Goal: Task Accomplishment & Management: Manage account settings

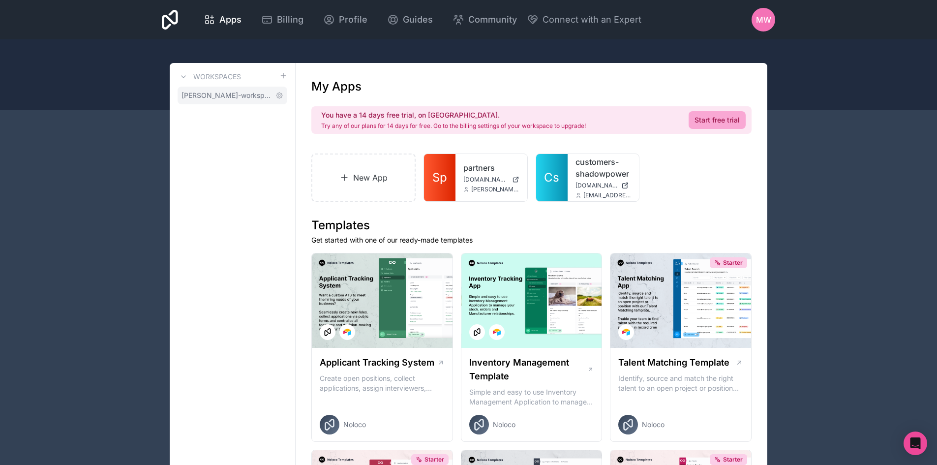
click at [244, 98] on span "[PERSON_NAME]-workspace" at bounding box center [227, 96] width 90 height 10
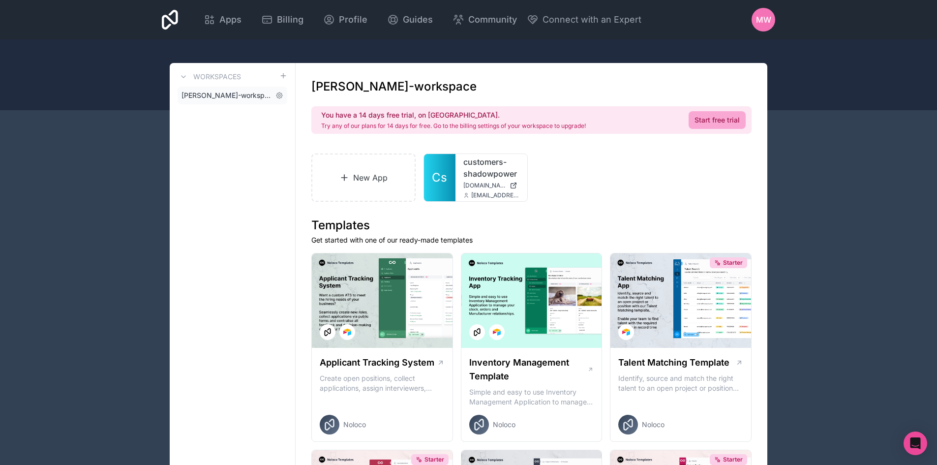
click at [189, 92] on span "[PERSON_NAME]-workspace" at bounding box center [227, 96] width 90 height 10
click at [182, 75] on icon at bounding box center [184, 77] width 8 height 8
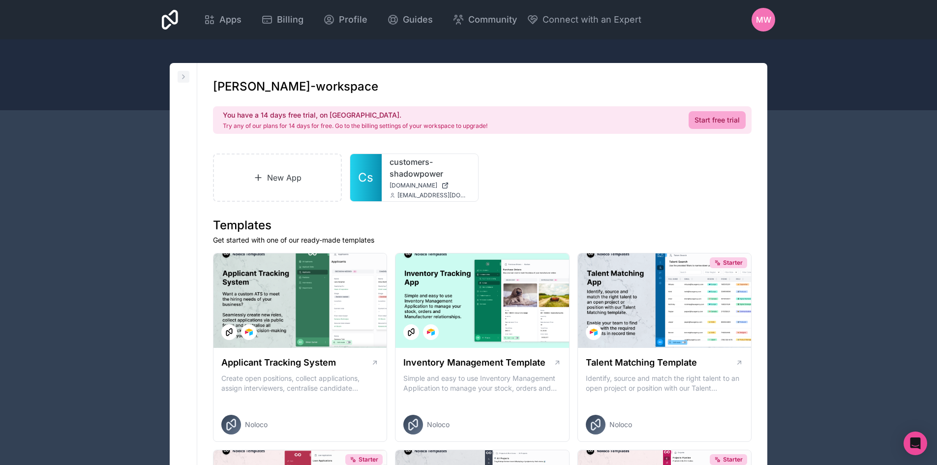
click at [184, 77] on icon at bounding box center [184, 77] width 8 height 8
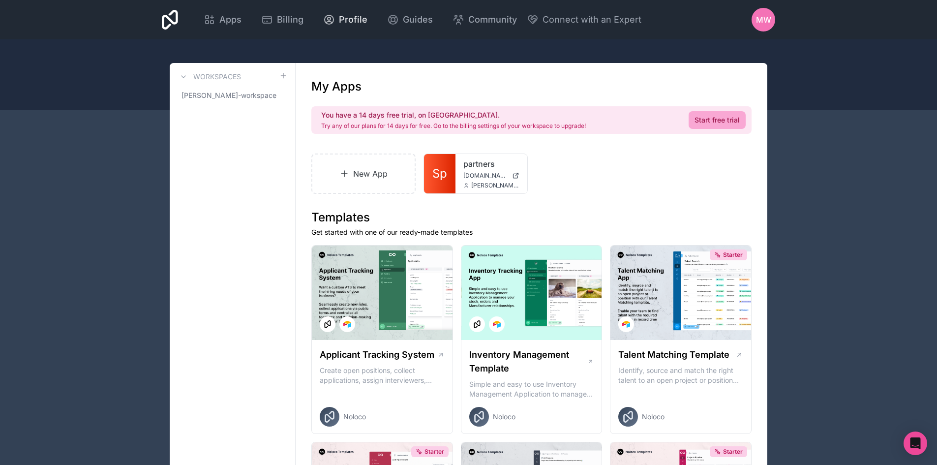
click at [356, 21] on span "Profile" at bounding box center [353, 20] width 29 height 14
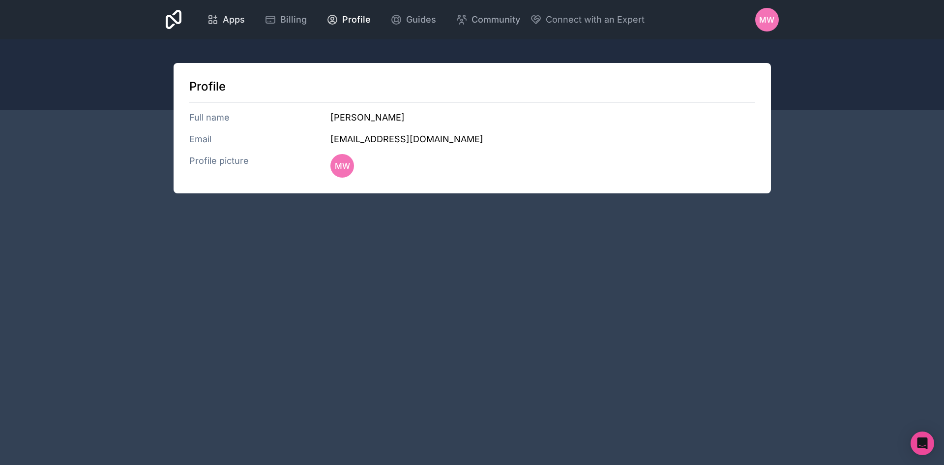
click at [225, 19] on span "Apps" at bounding box center [234, 20] width 22 height 14
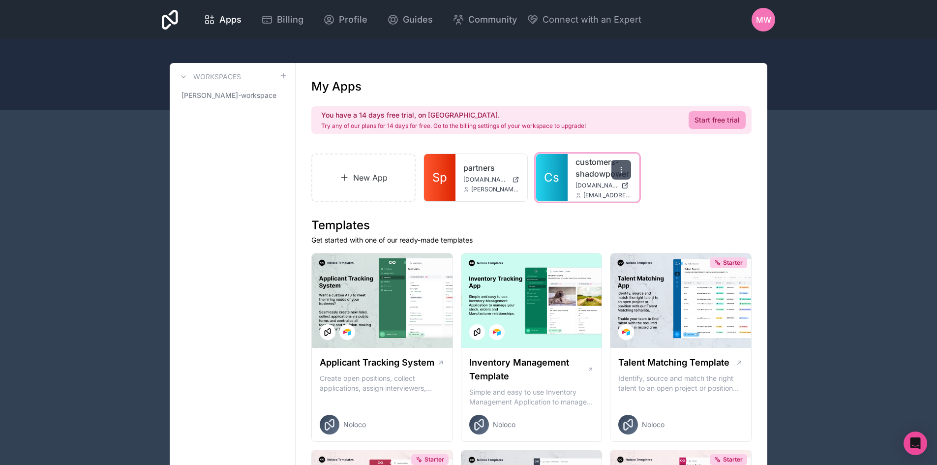
click at [619, 169] on icon at bounding box center [621, 170] width 8 height 8
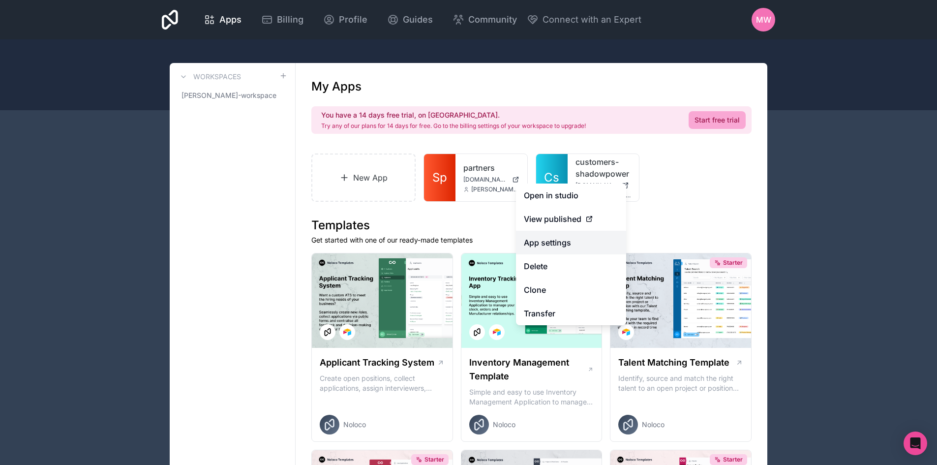
click at [568, 242] on link "App settings" at bounding box center [571, 243] width 110 height 24
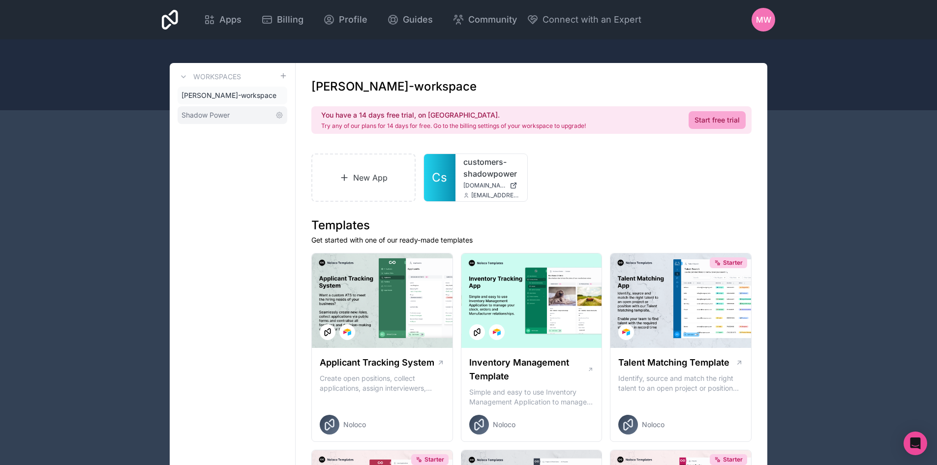
click at [207, 117] on span "Shadow Power" at bounding box center [206, 115] width 48 height 10
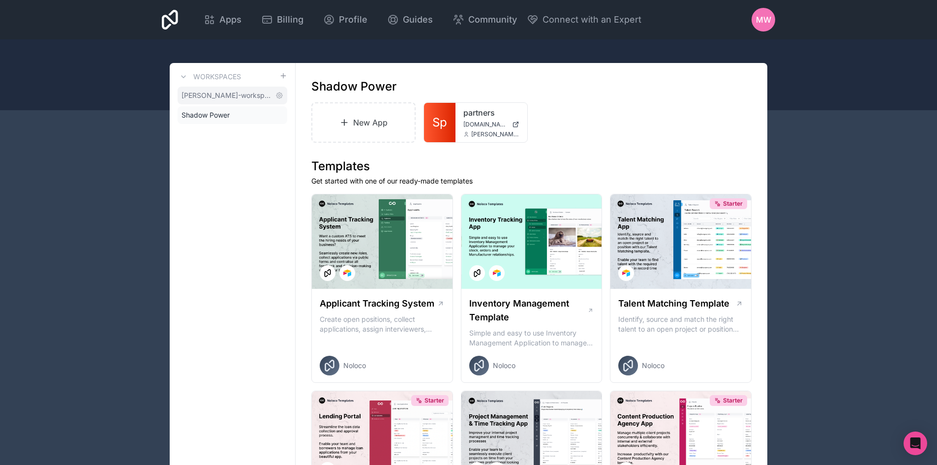
click at [218, 97] on span "[PERSON_NAME]-workspace" at bounding box center [227, 96] width 90 height 10
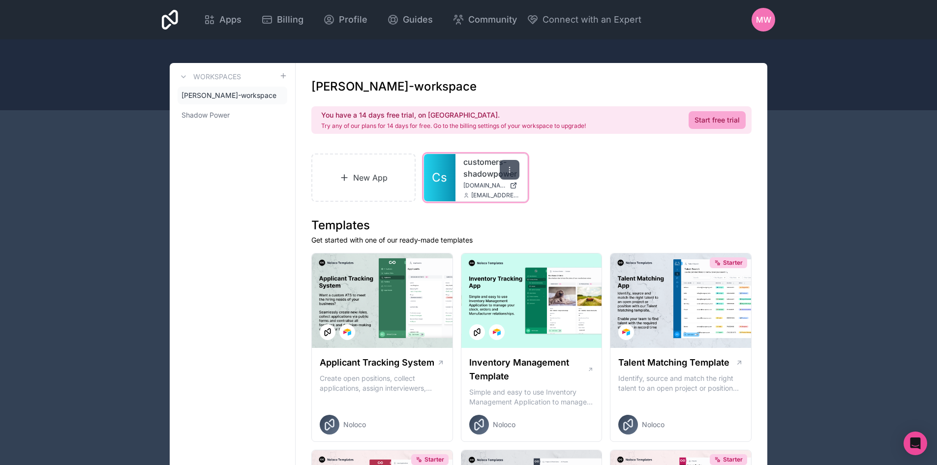
click at [510, 169] on icon at bounding box center [510, 170] width 8 height 8
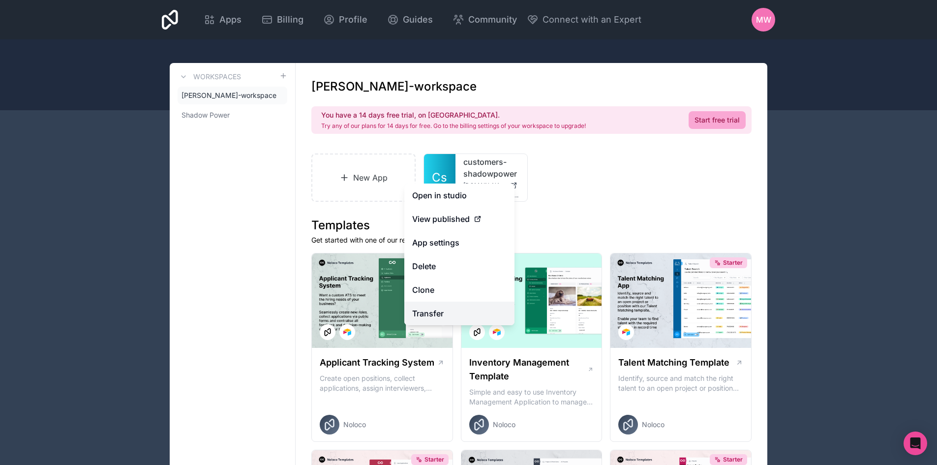
click at [468, 312] on link "Transfer" at bounding box center [459, 314] width 110 height 24
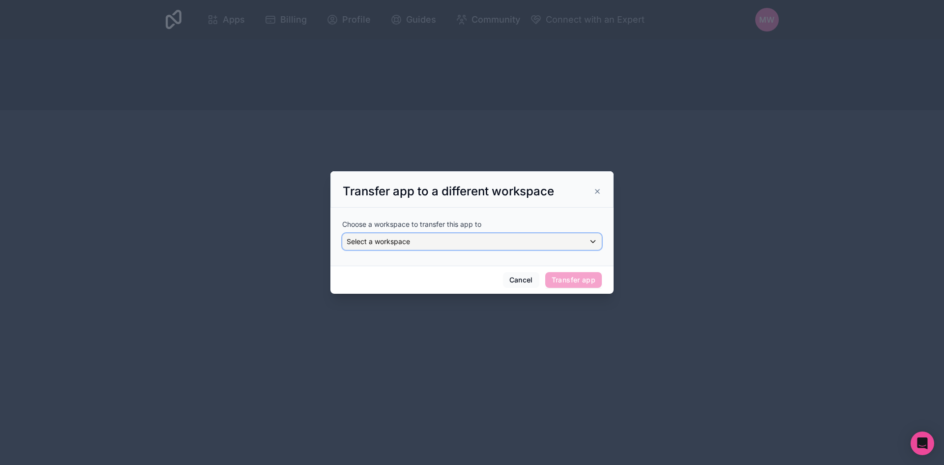
click at [484, 246] on div "Select a workspace" at bounding box center [472, 242] width 259 height 16
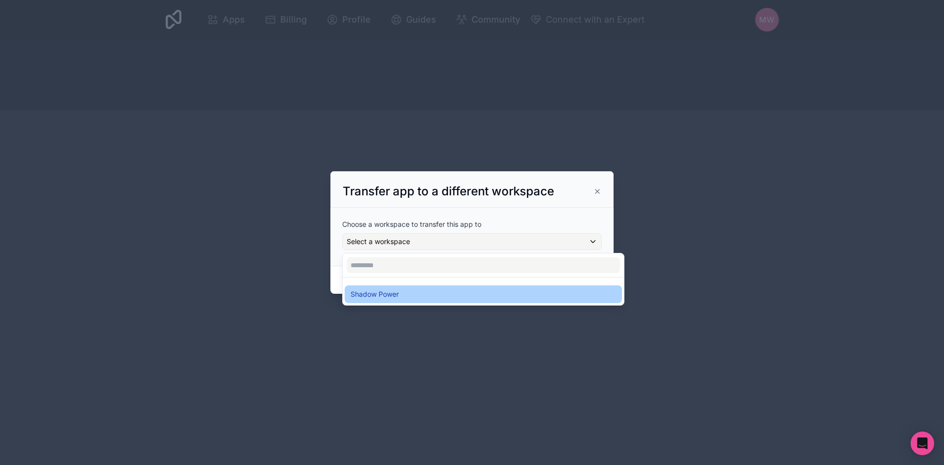
click at [477, 287] on div "Shadow Power" at bounding box center [483, 294] width 277 height 18
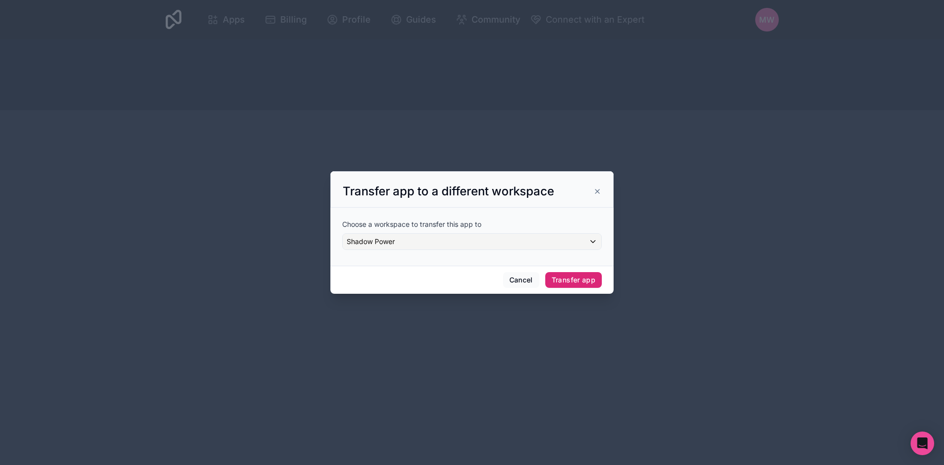
click at [570, 280] on button "Transfer app" at bounding box center [573, 280] width 57 height 16
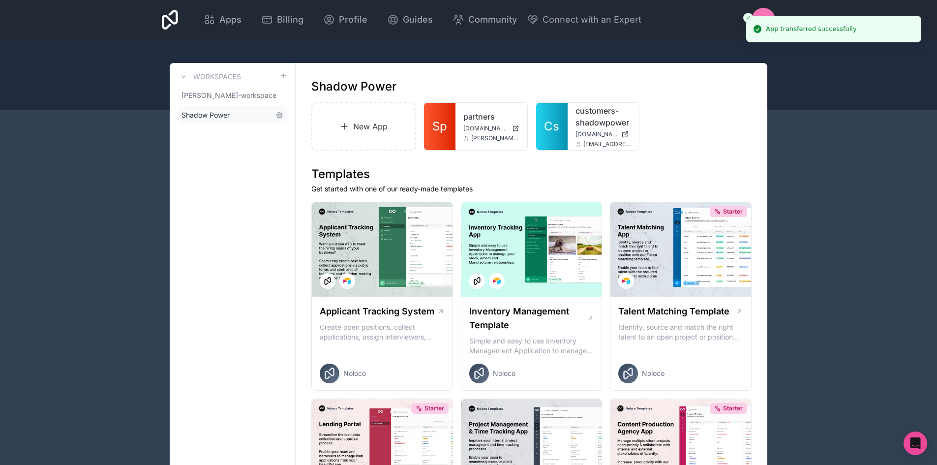
click at [229, 116] on span "Shadow Power" at bounding box center [206, 115] width 48 height 10
click at [580, 127] on link "customers-shadowpower" at bounding box center [603, 117] width 56 height 24
